Goal: Task Accomplishment & Management: Use online tool/utility

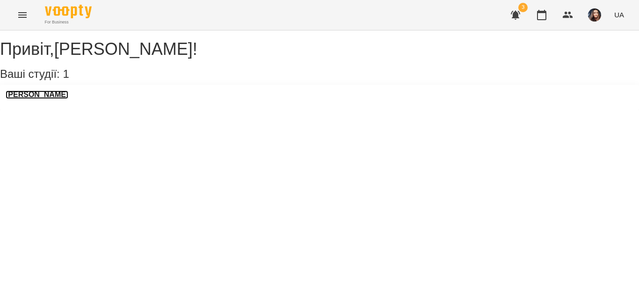
click at [68, 99] on h3 "[PERSON_NAME]" at bounding box center [37, 94] width 63 height 8
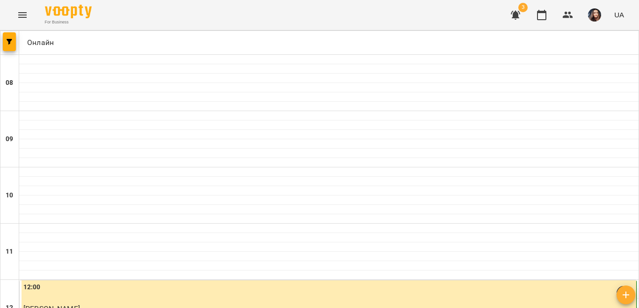
scroll to position [468, 0]
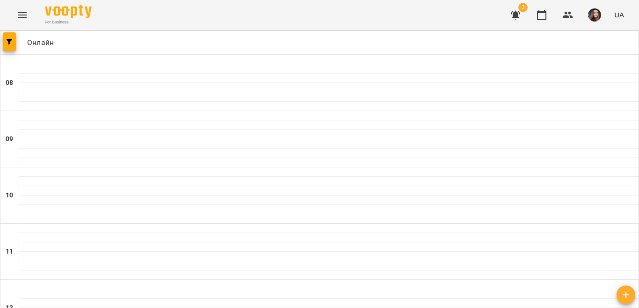
scroll to position [596, 0]
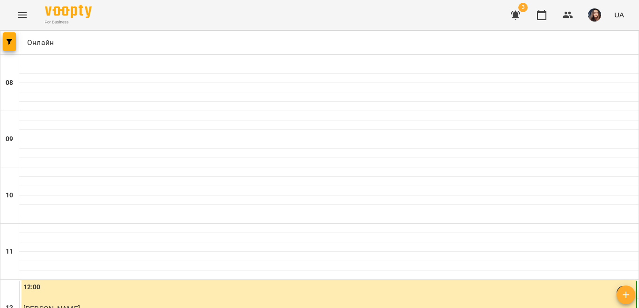
scroll to position [468, 0]
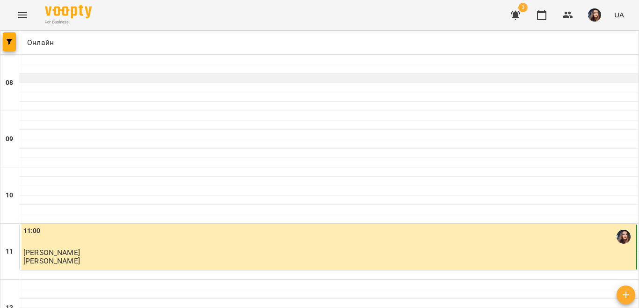
scroll to position [0, 0]
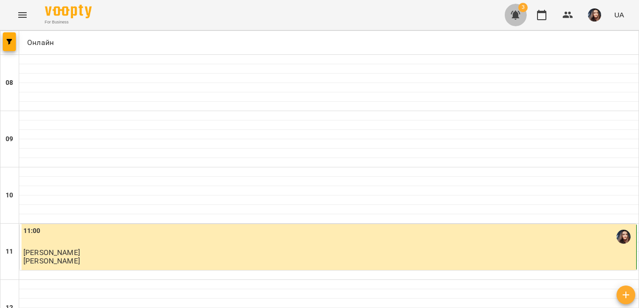
click at [515, 7] on button "button" at bounding box center [516, 15] width 22 height 22
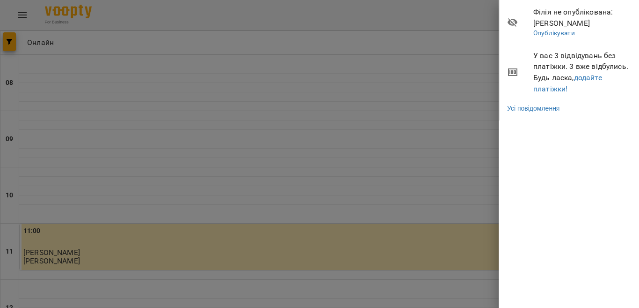
click at [478, 69] on div at bounding box center [319, 154] width 639 height 308
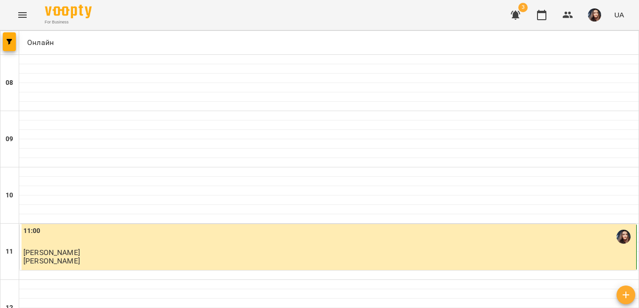
click at [593, 13] on img "button" at bounding box center [594, 14] width 13 height 13
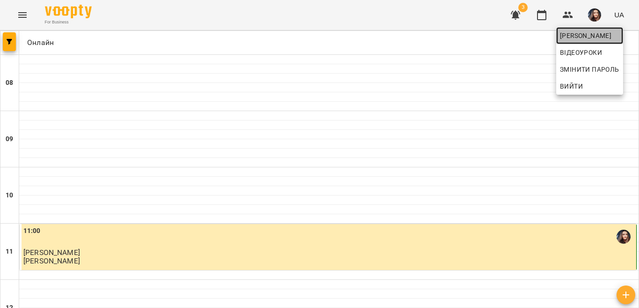
click at [581, 34] on span "[PERSON_NAME]" at bounding box center [589, 35] width 59 height 11
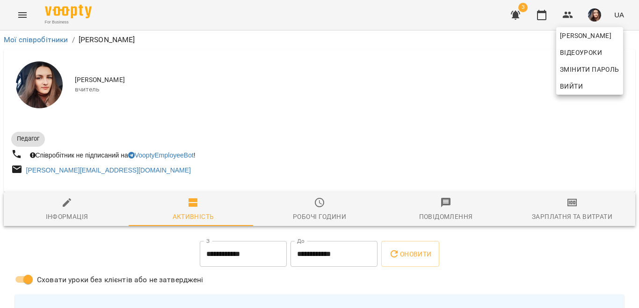
click at [563, 218] on div at bounding box center [319, 154] width 639 height 308
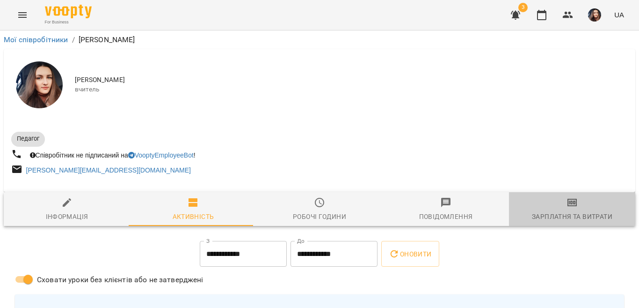
click at [569, 204] on icon "button" at bounding box center [572, 202] width 7 height 4
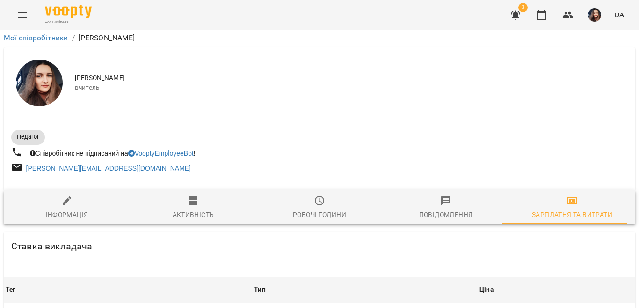
scroll to position [338, 0]
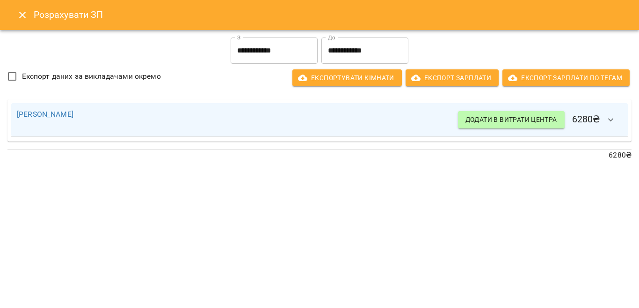
click at [26, 11] on icon "Close" at bounding box center [22, 14] width 11 height 11
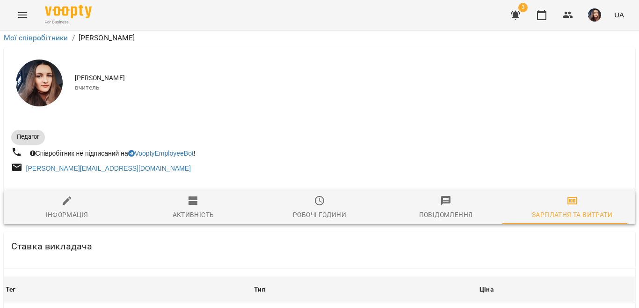
scroll to position [291, 0]
